Goal: Information Seeking & Learning: Learn about a topic

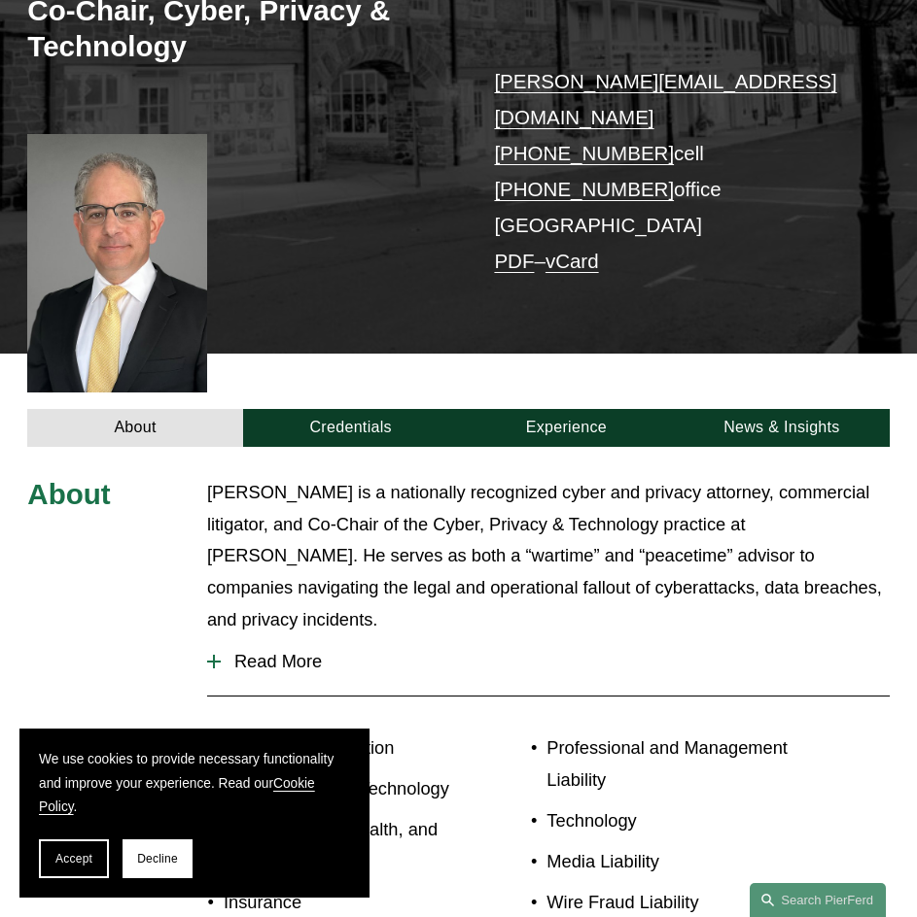
scroll to position [97, 0]
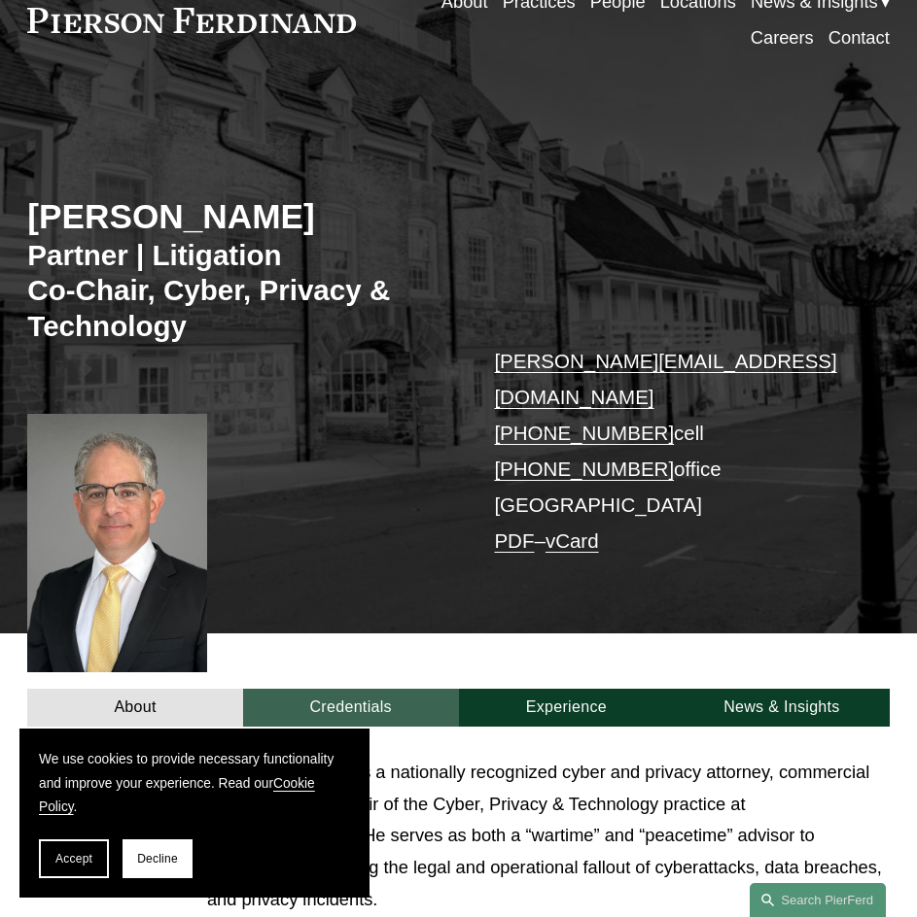
click at [398, 692] on link "Credentials" at bounding box center [351, 707] width 216 height 37
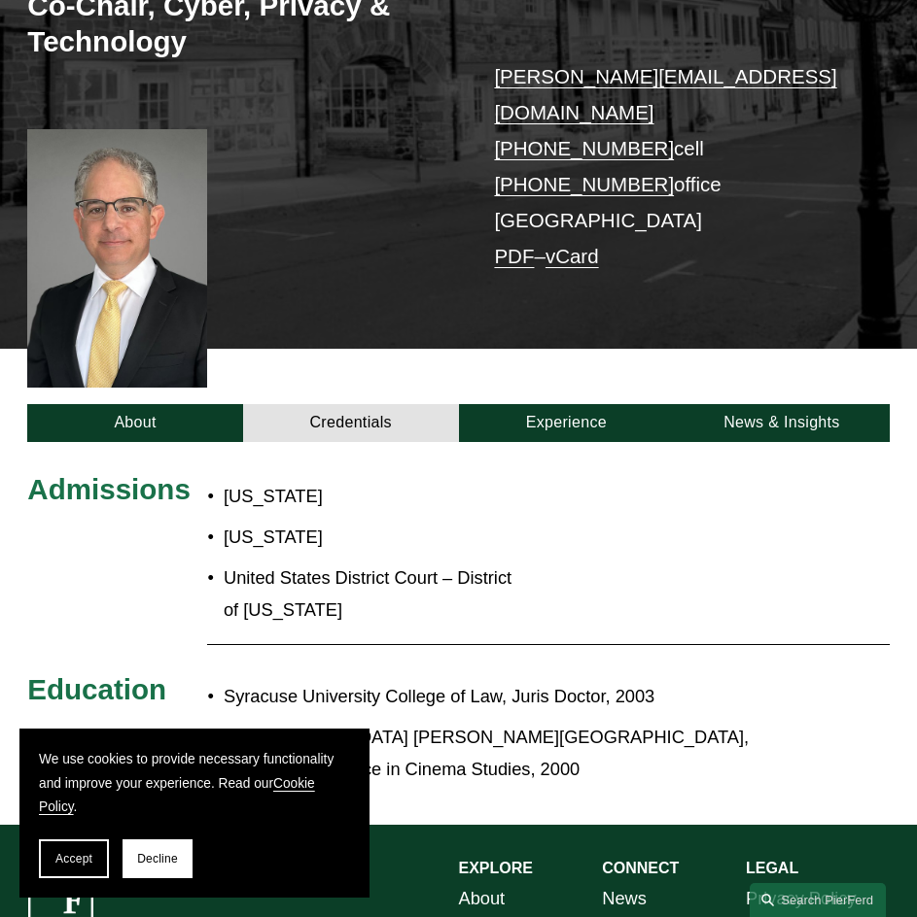
scroll to position [389, 0]
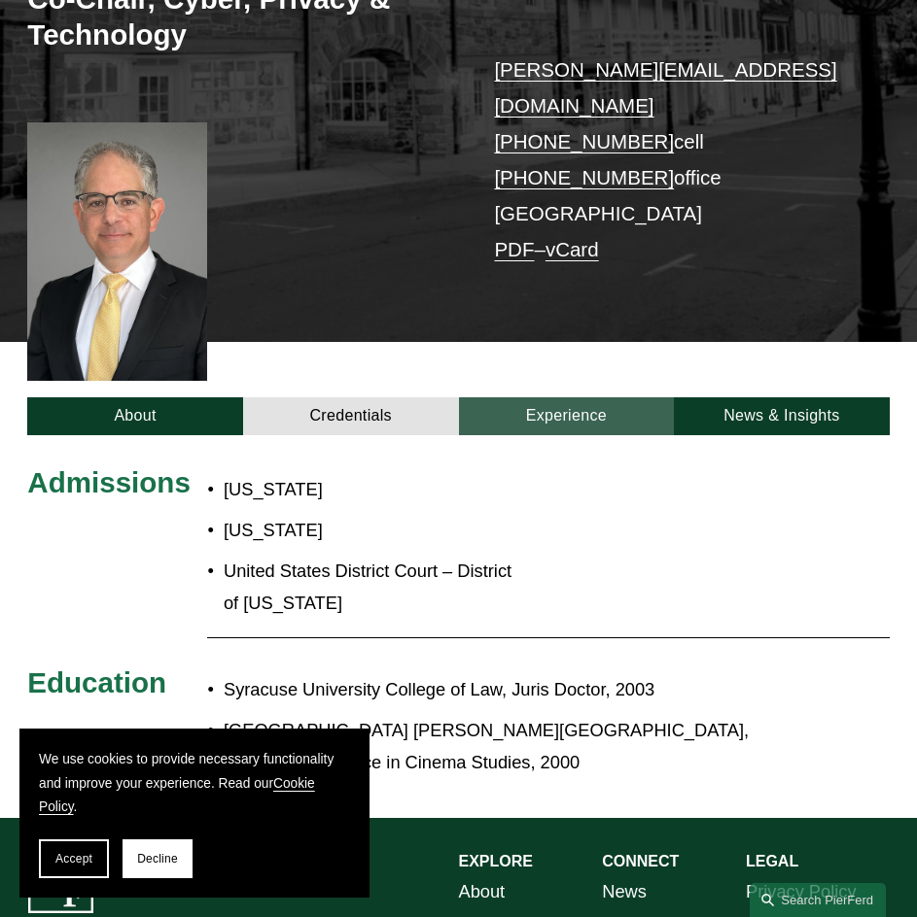
click at [554, 398] on link "Experience" at bounding box center [567, 416] width 216 height 37
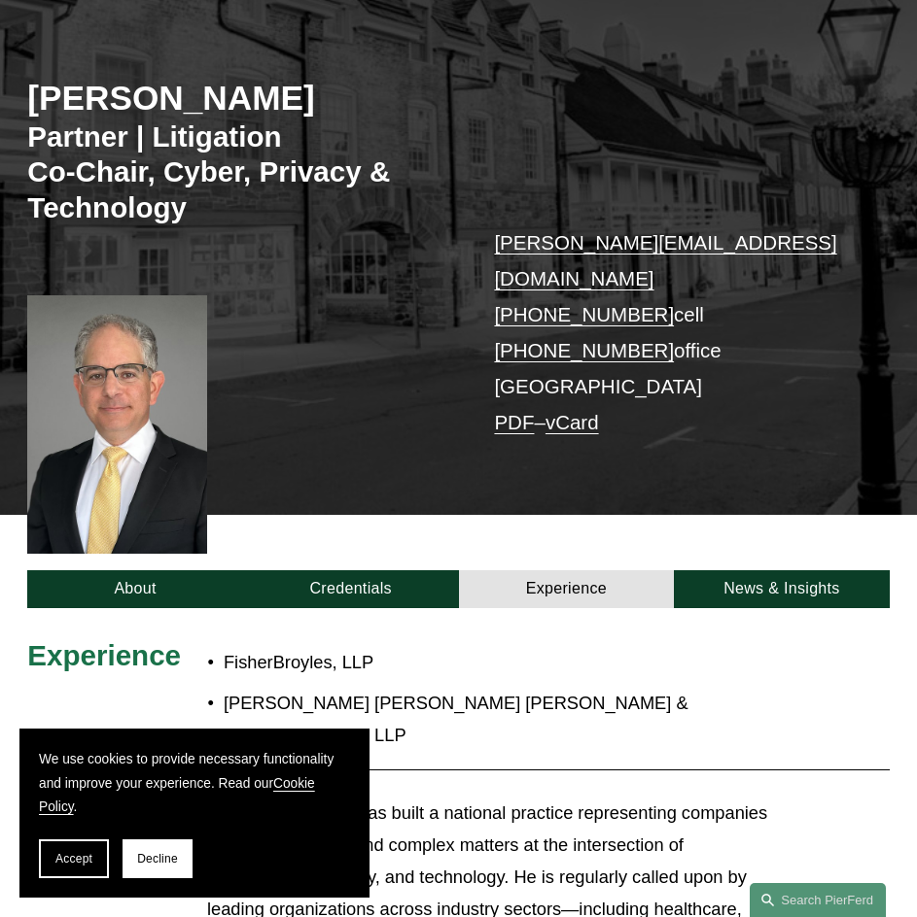
scroll to position [194, 0]
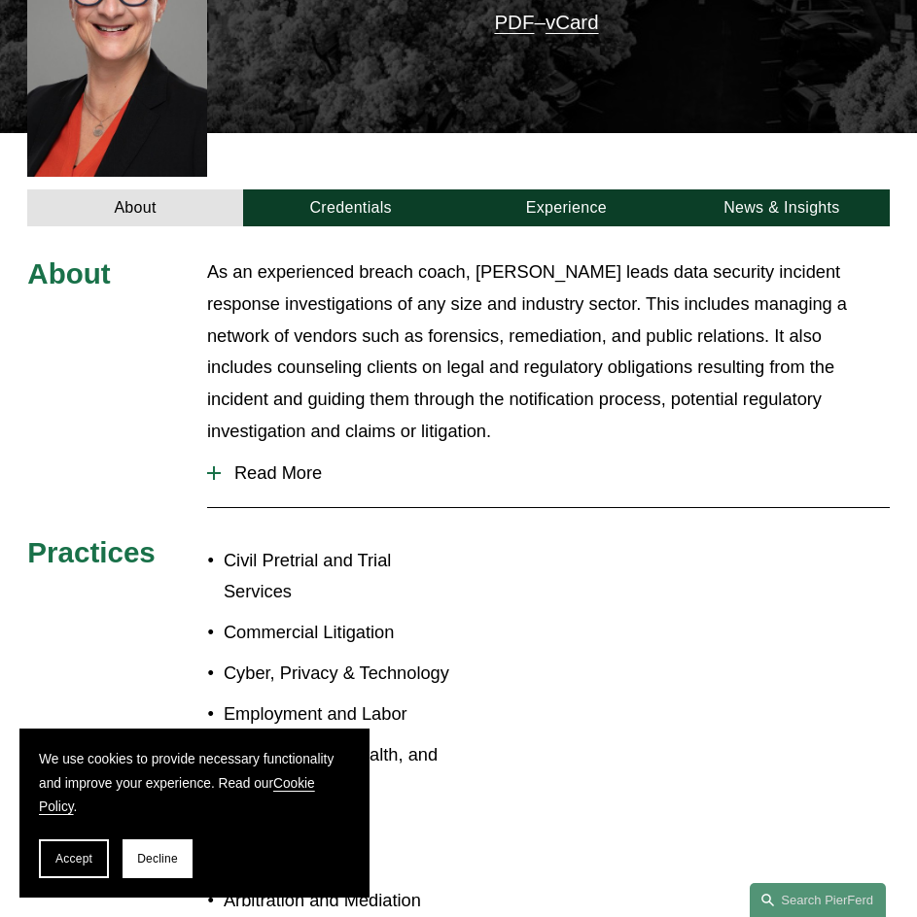
scroll to position [583, 0]
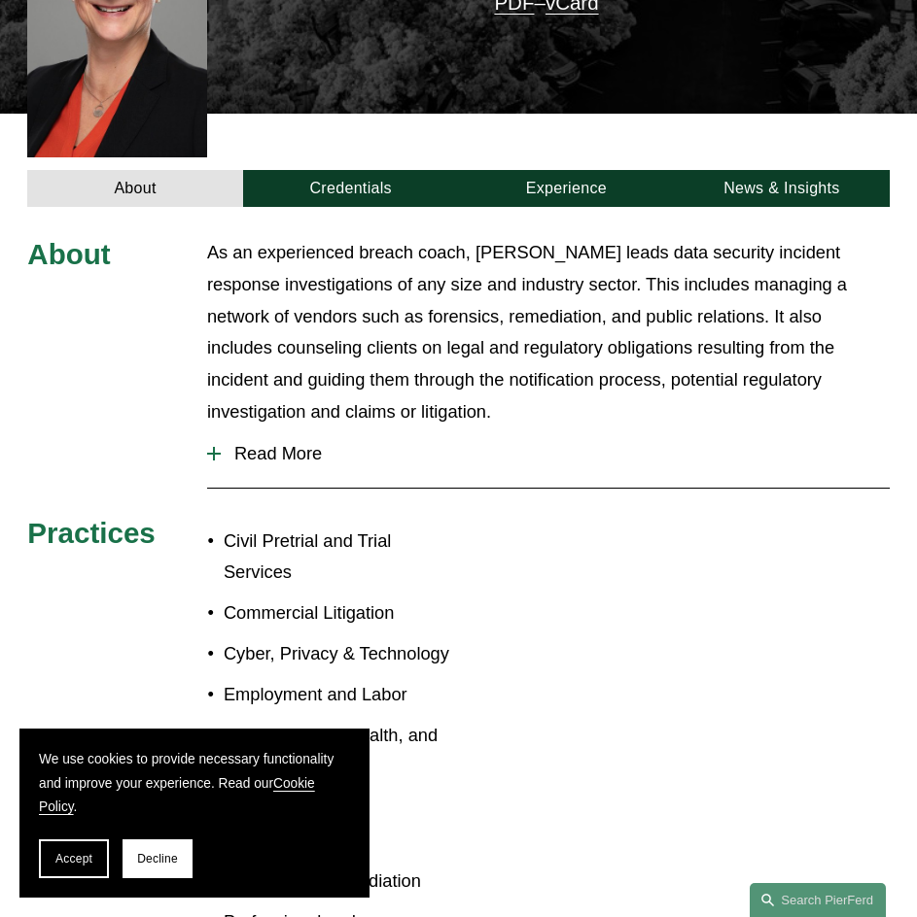
click at [305, 443] on span "Read More" at bounding box center [555, 453] width 669 height 21
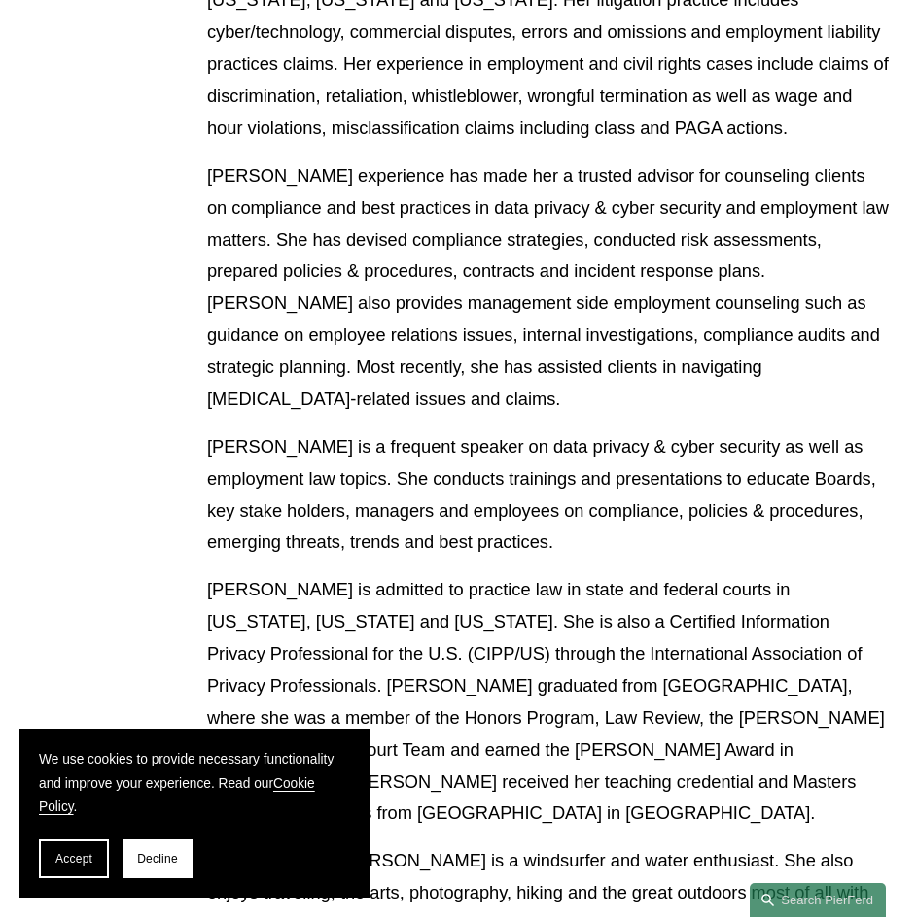
scroll to position [1555, 0]
